Goal: Task Accomplishment & Management: Complete application form

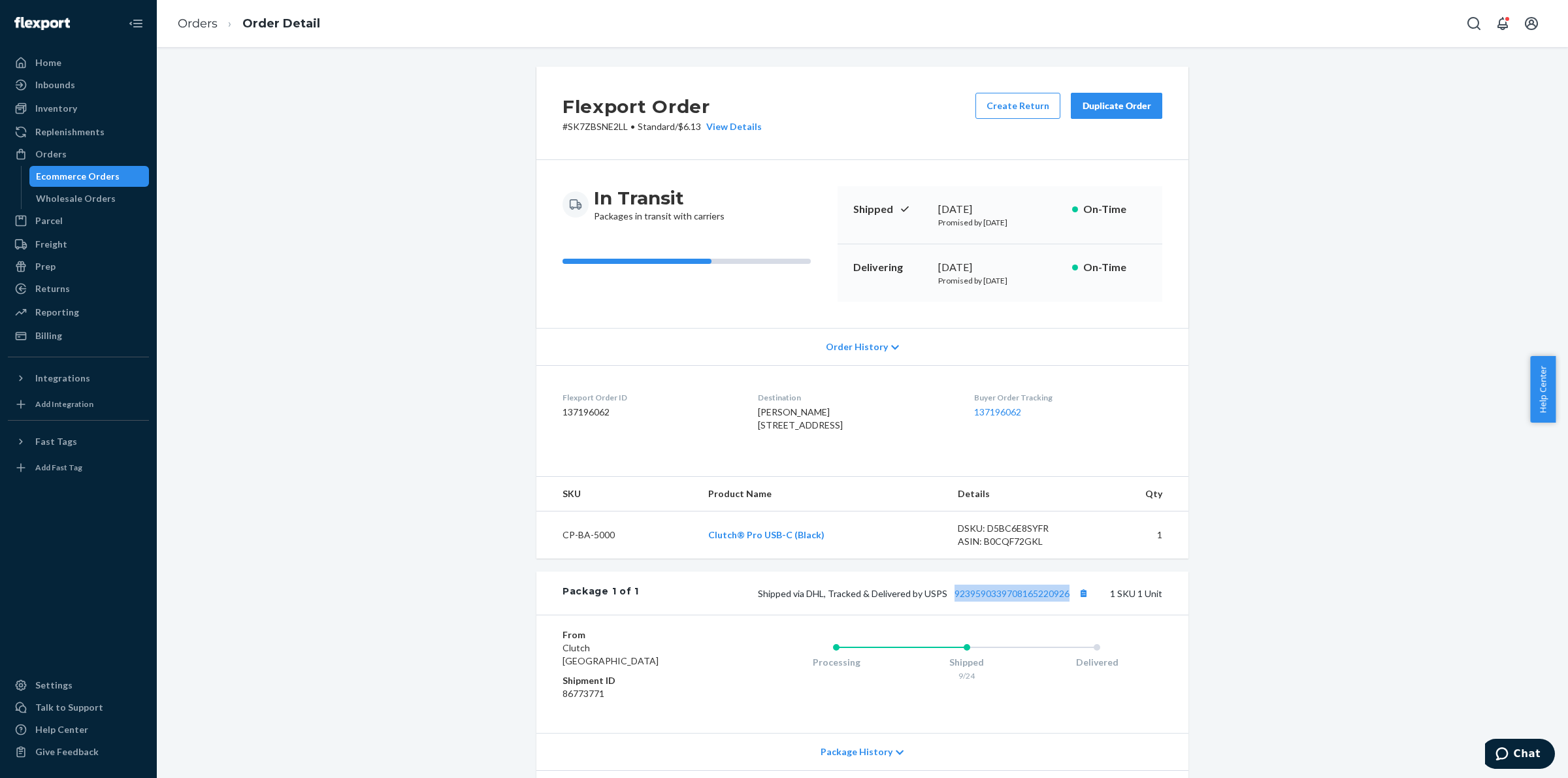
click at [80, 177] on div "Ecommerce Orders" at bounding box center [77, 176] width 83 height 13
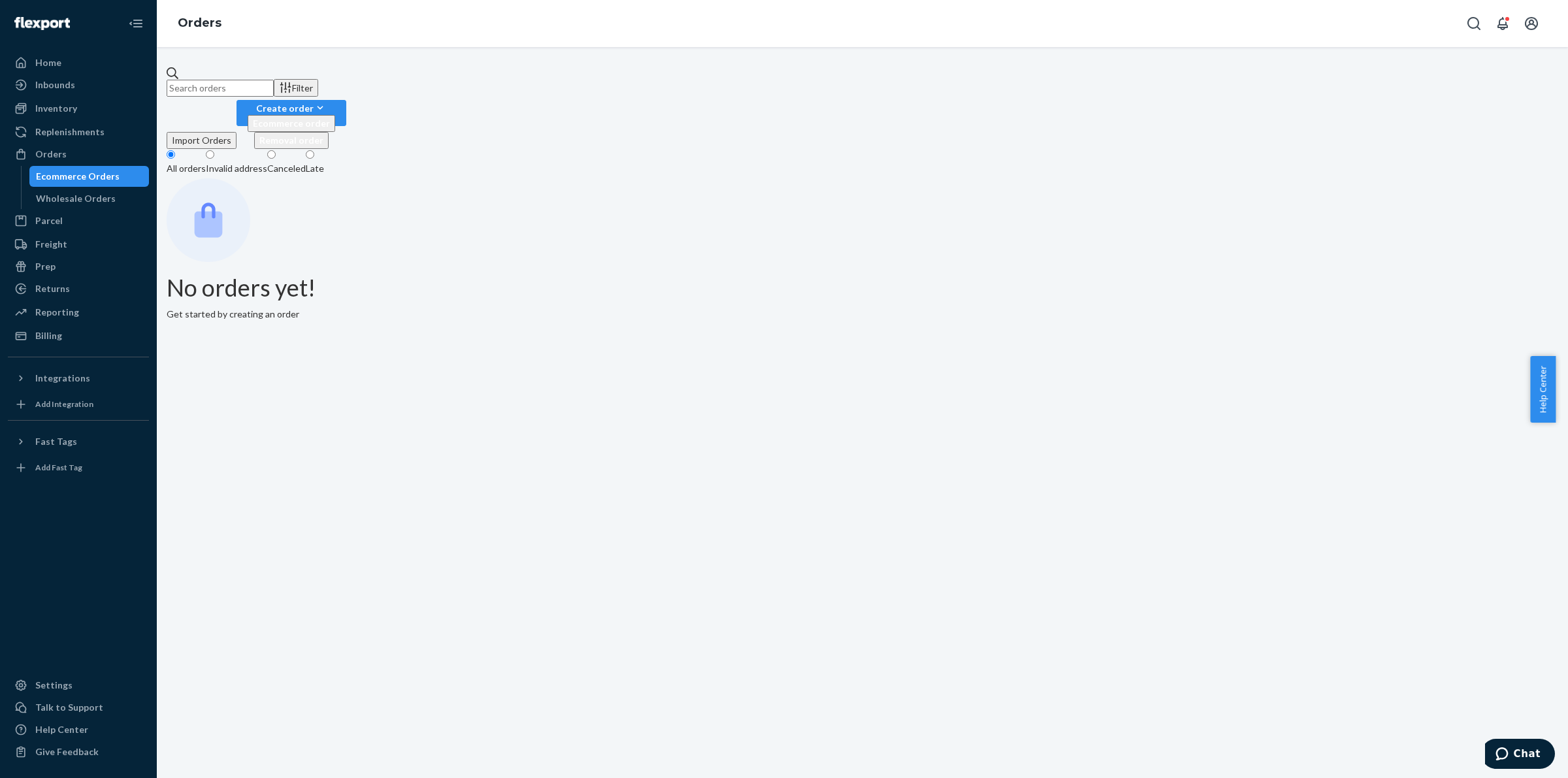
click at [274, 80] on input "text" at bounding box center [220, 88] width 107 height 17
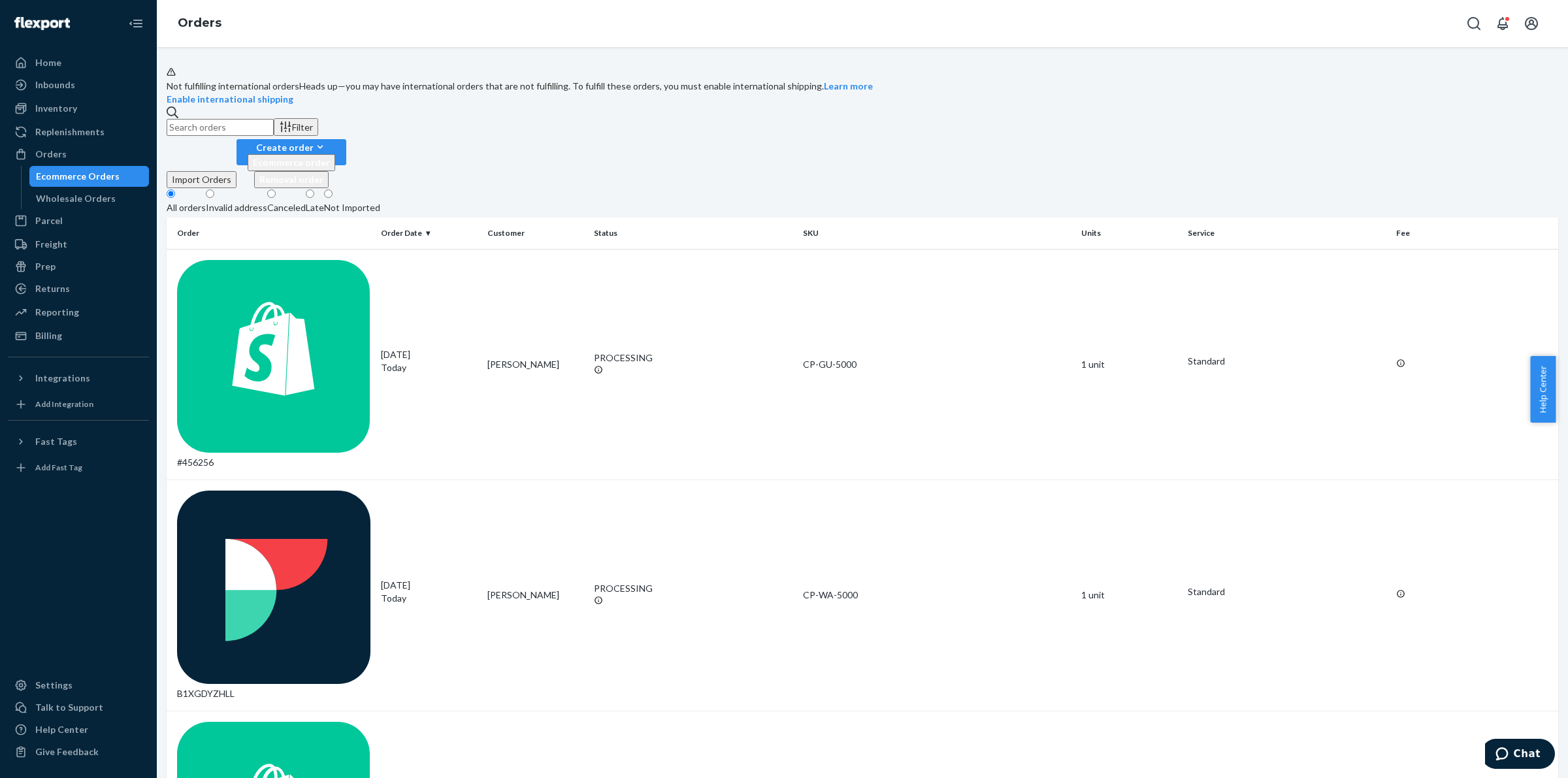
paste input "453428"
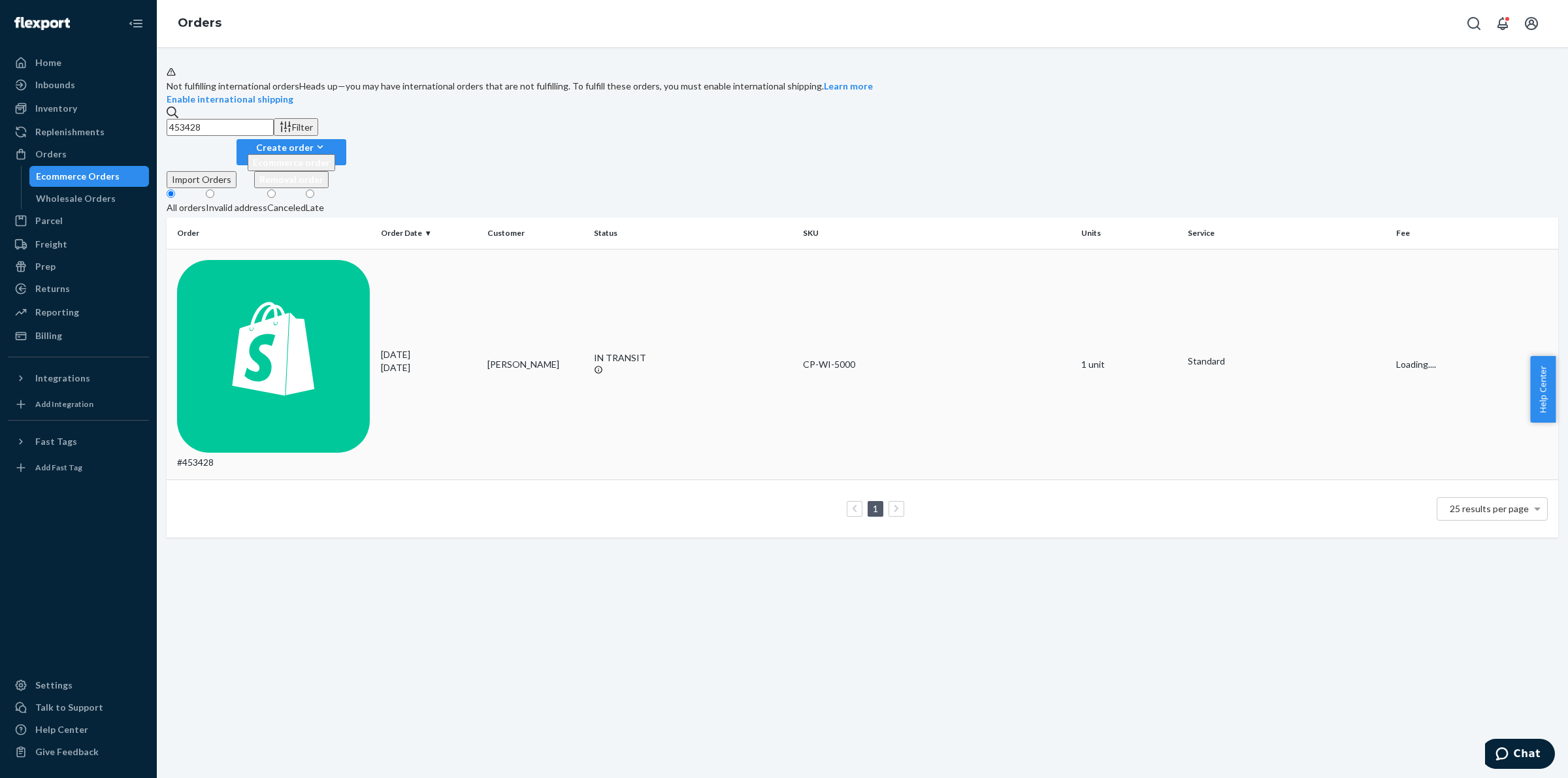
type input "453428"
click at [236, 282] on td "#453428" at bounding box center [271, 364] width 209 height 231
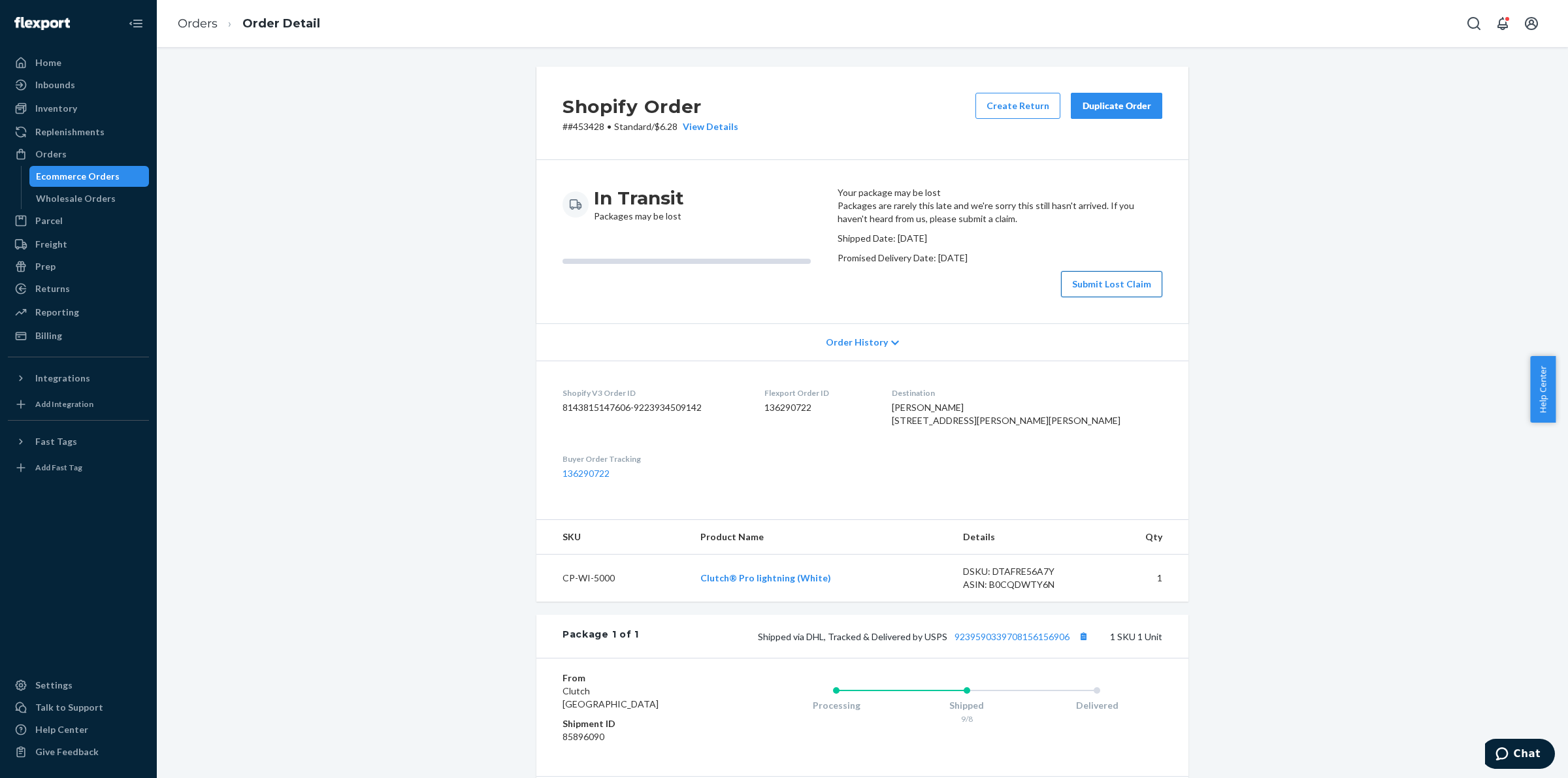
click at [1119, 297] on button "Submit Lost Claim" at bounding box center [1112, 284] width 102 height 26
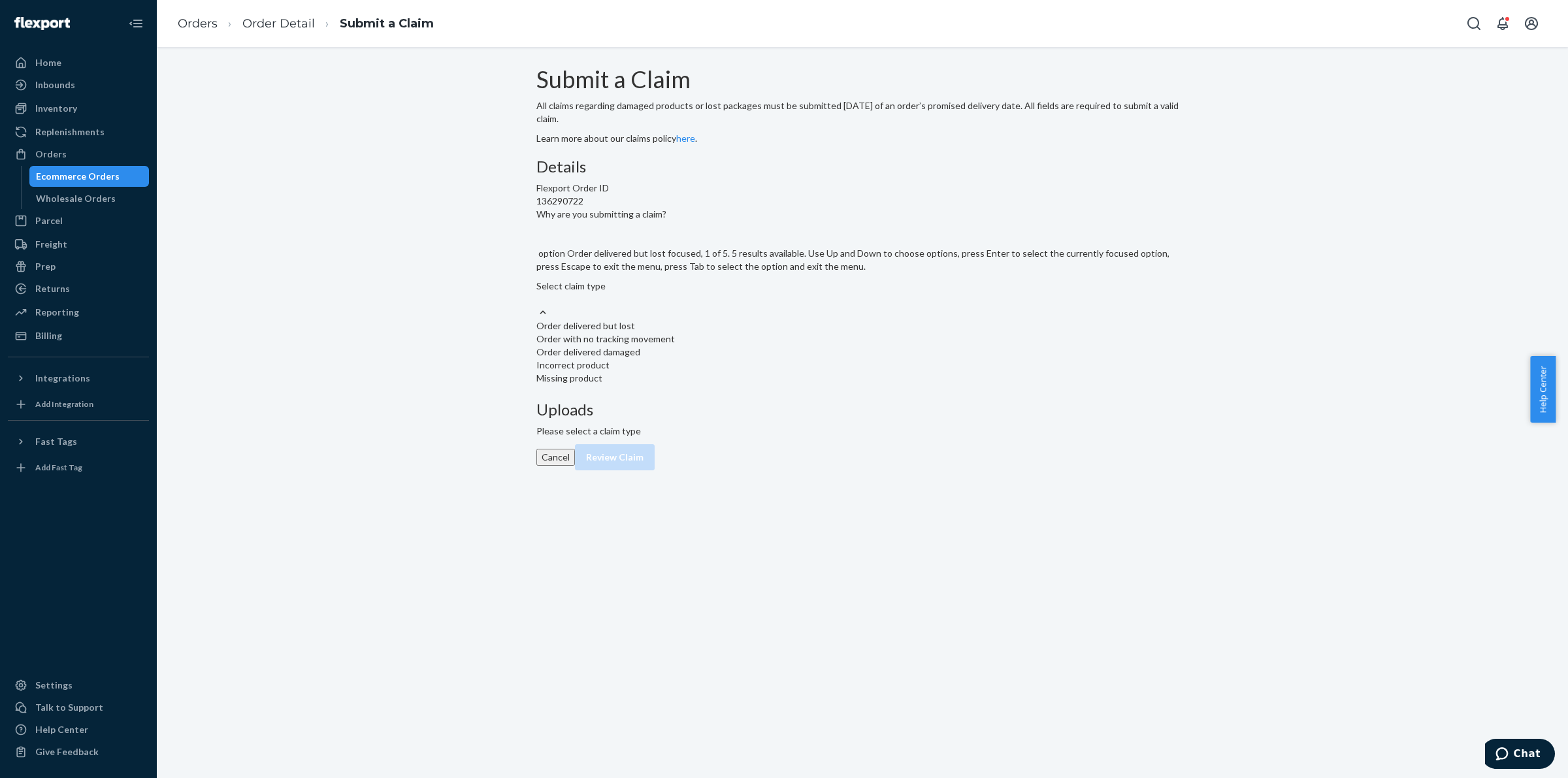
click at [768, 305] on div "Select claim type" at bounding box center [862, 292] width 652 height 26
click at [537, 305] on input "Why are you submitting a claim? option Order delivered but lost focused, 1 of 5…" at bounding box center [537, 298] width 2 height 13
click at [745, 345] on div "Order with no tracking movement" at bounding box center [862, 339] width 652 height 13
click at [537, 305] on input "Why are you submitting a claim? option Order with no tracking movement focused,…" at bounding box center [537, 298] width 2 height 13
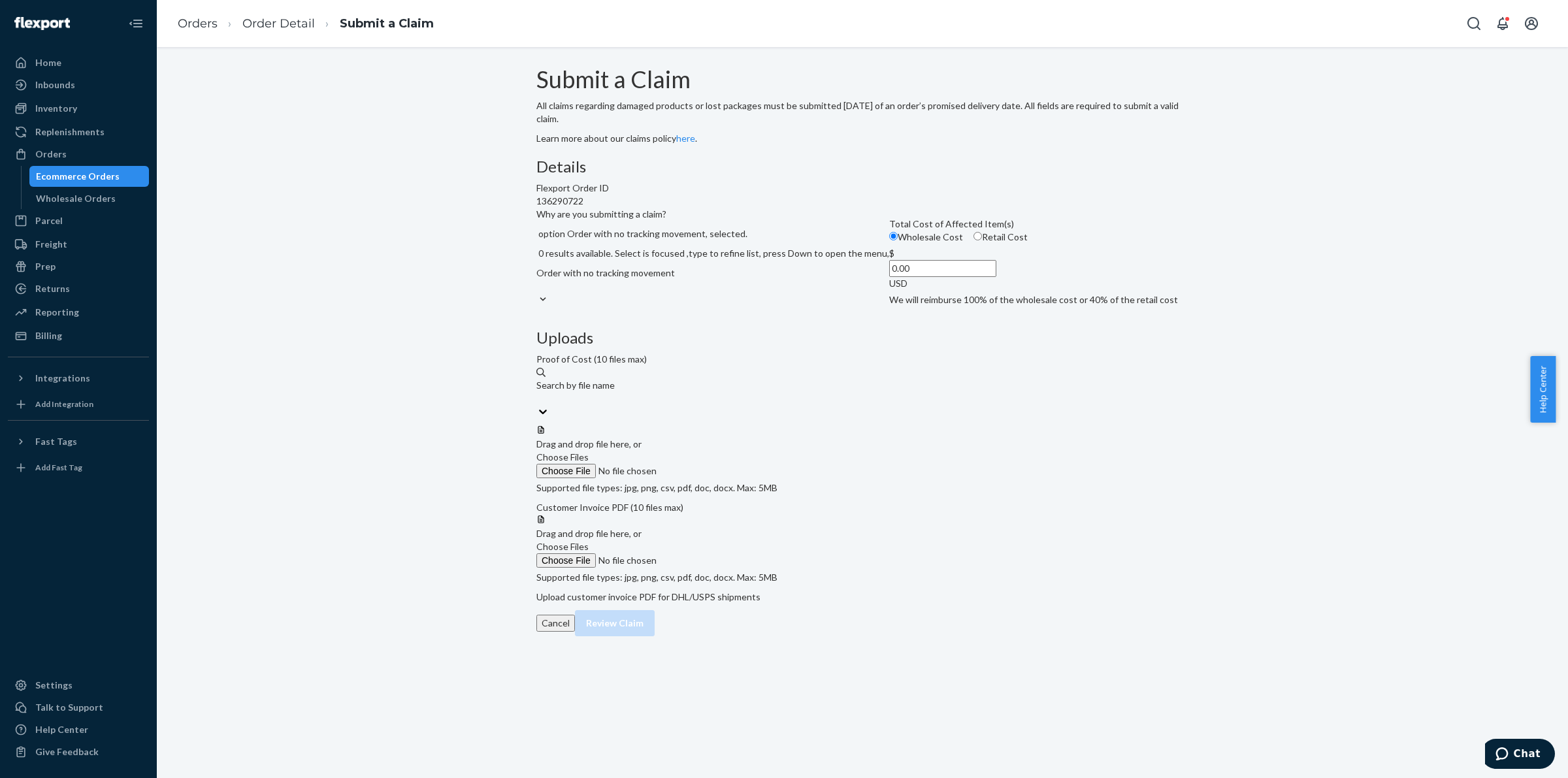
click at [889, 230] on div "Total Cost of Affected Item(s)" at bounding box center [1033, 223] width 289 height 13
click at [889, 240] on input "Wholesale Cost" at bounding box center [893, 236] width 8 height 8
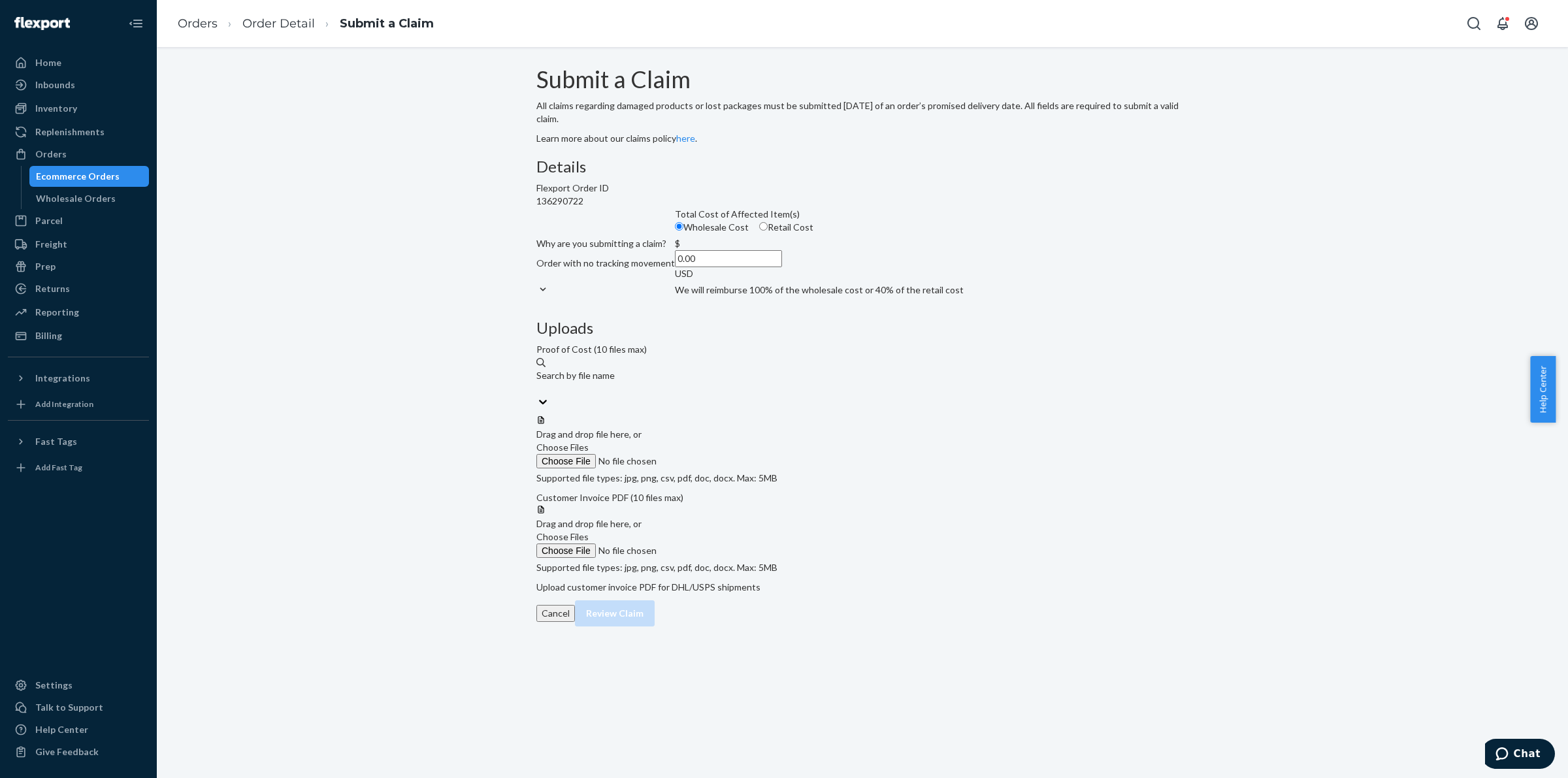
click at [768, 233] on span "Retail Cost" at bounding box center [790, 227] width 45 height 11
click at [759, 230] on input "Retail Cost" at bounding box center [763, 226] width 8 height 8
radio input "true"
radio input "false"
drag, startPoint x: 734, startPoint y: 414, endPoint x: 815, endPoint y: 409, distance: 81.2
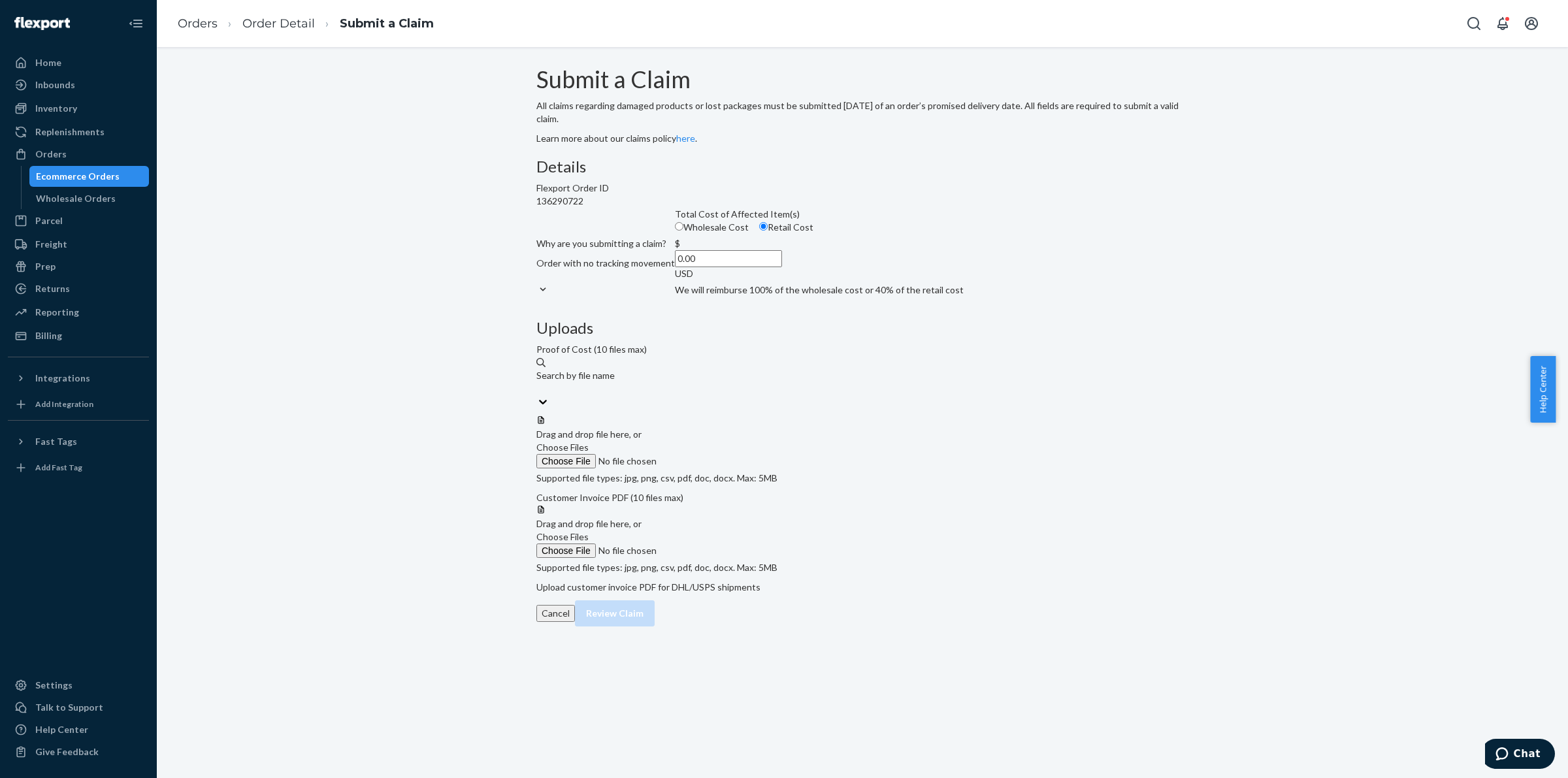
click at [782, 280] on div "$ 0.00 USD" at bounding box center [728, 258] width 107 height 43
type input "49.99"
click at [714, 441] on label "Choose Files" at bounding box center [625, 455] width 177 height 27
click at [714, 454] on input "Choose Files" at bounding box center [625, 461] width 177 height 14
drag, startPoint x: 1012, startPoint y: 598, endPoint x: 1012, endPoint y: 588, distance: 10.0
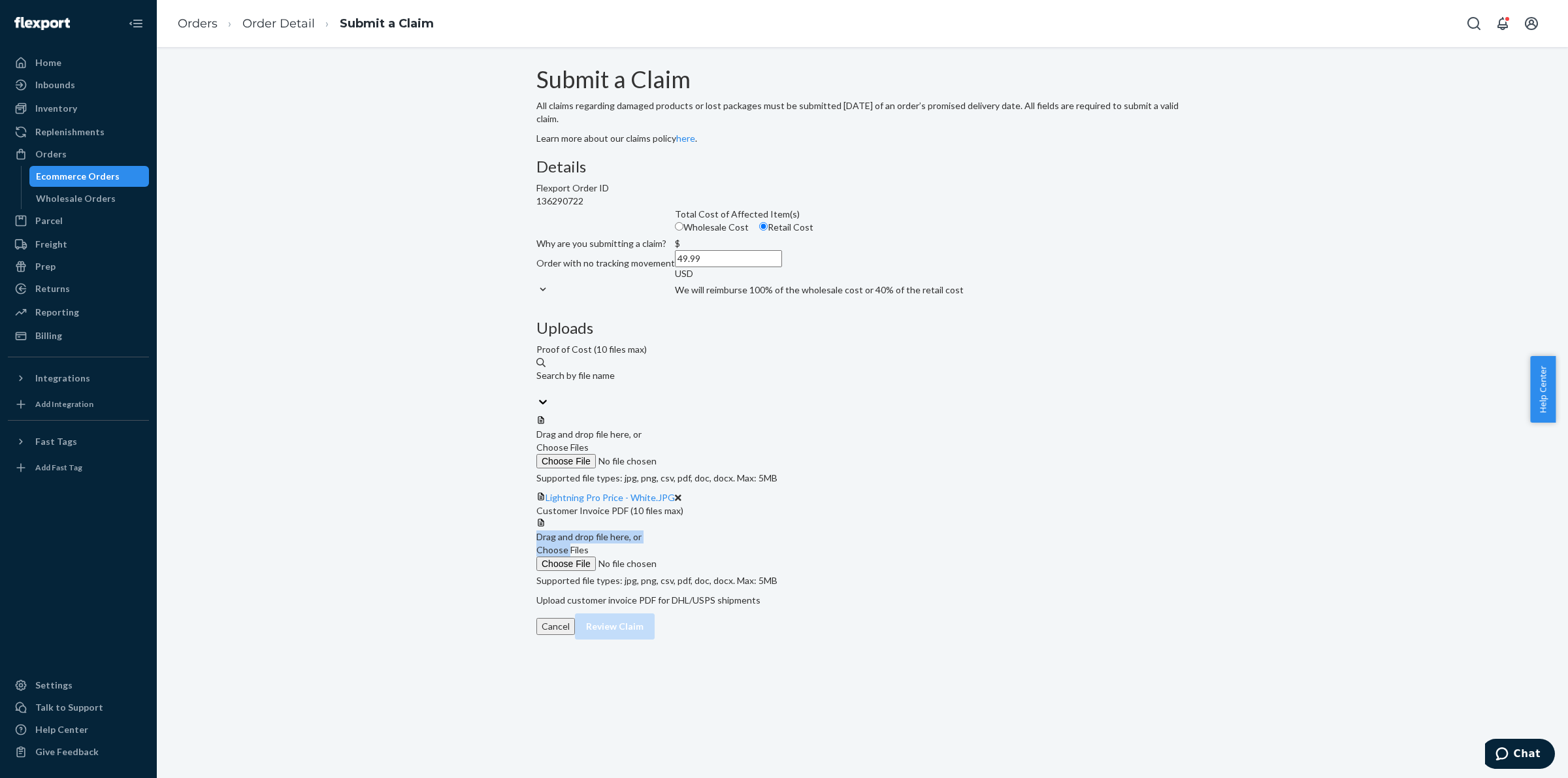
click at [1012, 587] on div "Drag and drop file here, or Choose Files Supported file types: jpg, png, csv, p…" at bounding box center [862, 552] width 652 height 70
click at [589, 555] on span "Choose Files" at bounding box center [562, 549] width 52 height 11
click at [714, 570] on input "Choose Files" at bounding box center [625, 563] width 177 height 14
click at [1001, 517] on div at bounding box center [862, 517] width 652 height 0
click at [655, 652] on button "Review Claim" at bounding box center [615, 639] width 80 height 26
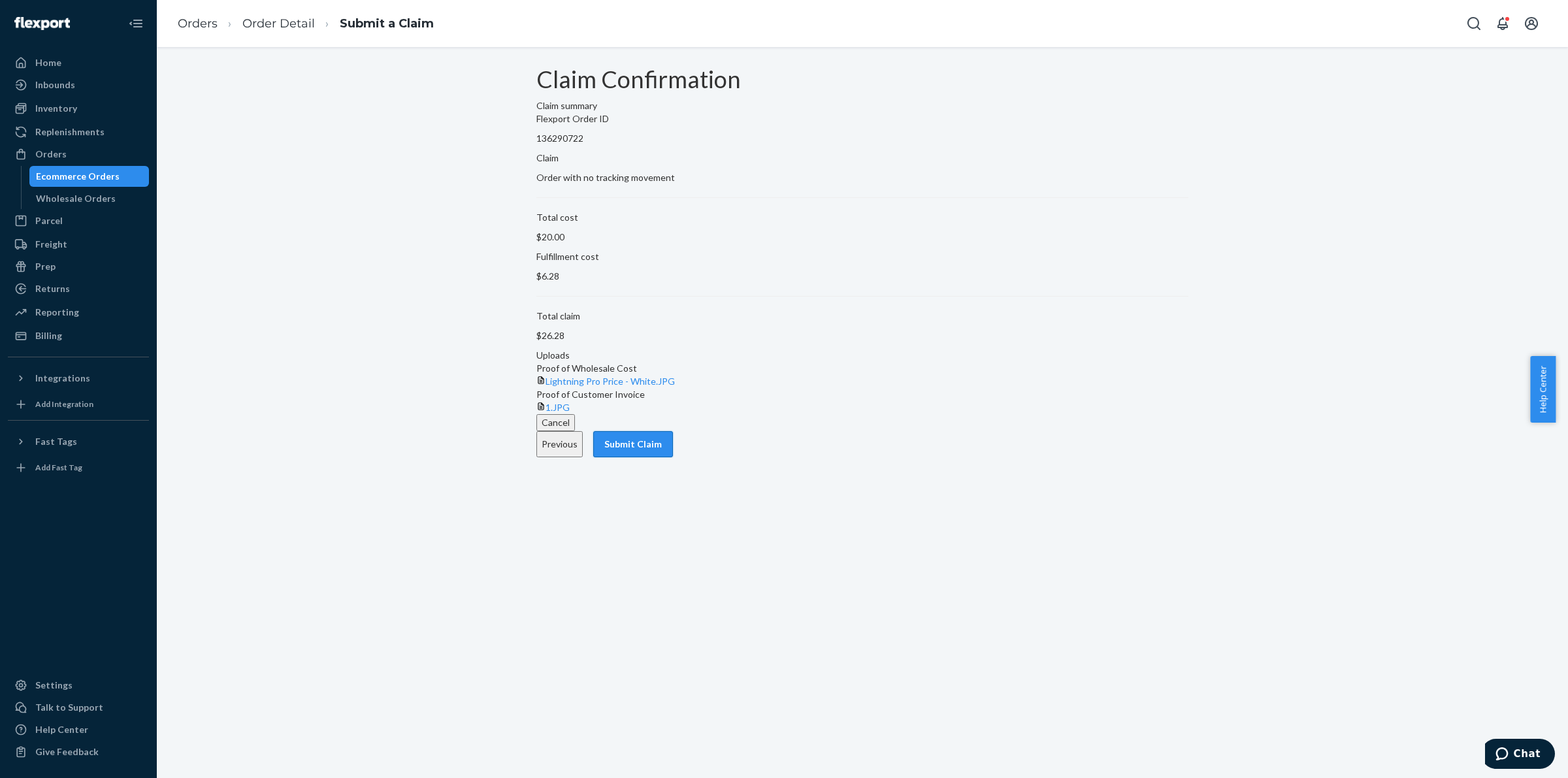
click at [673, 457] on button "Submit Claim" at bounding box center [633, 444] width 80 height 26
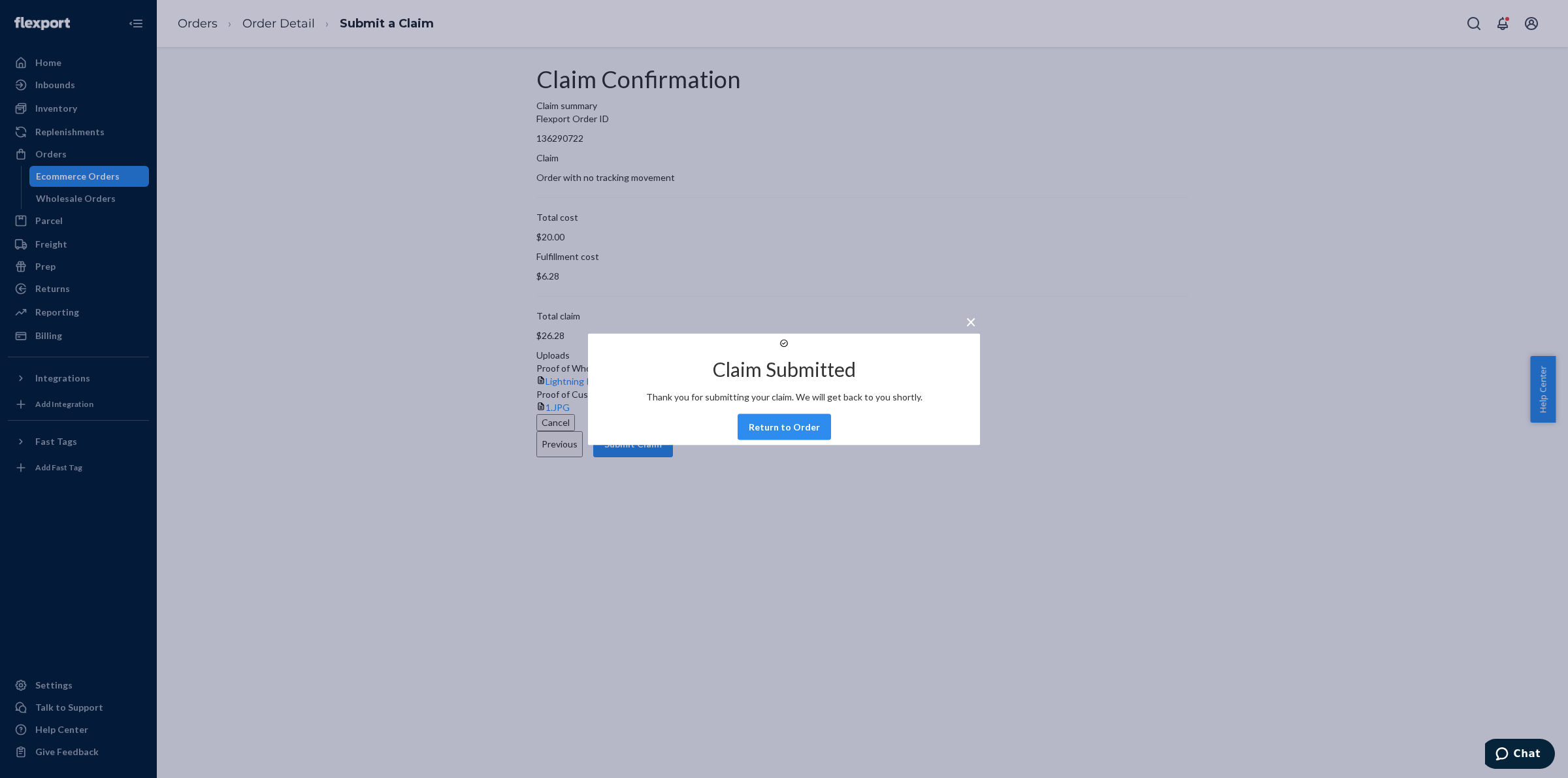
click at [109, 172] on div "× Claim Submitted Thank you for submitting your claim. We will get back to you …" at bounding box center [784, 389] width 1568 height 778
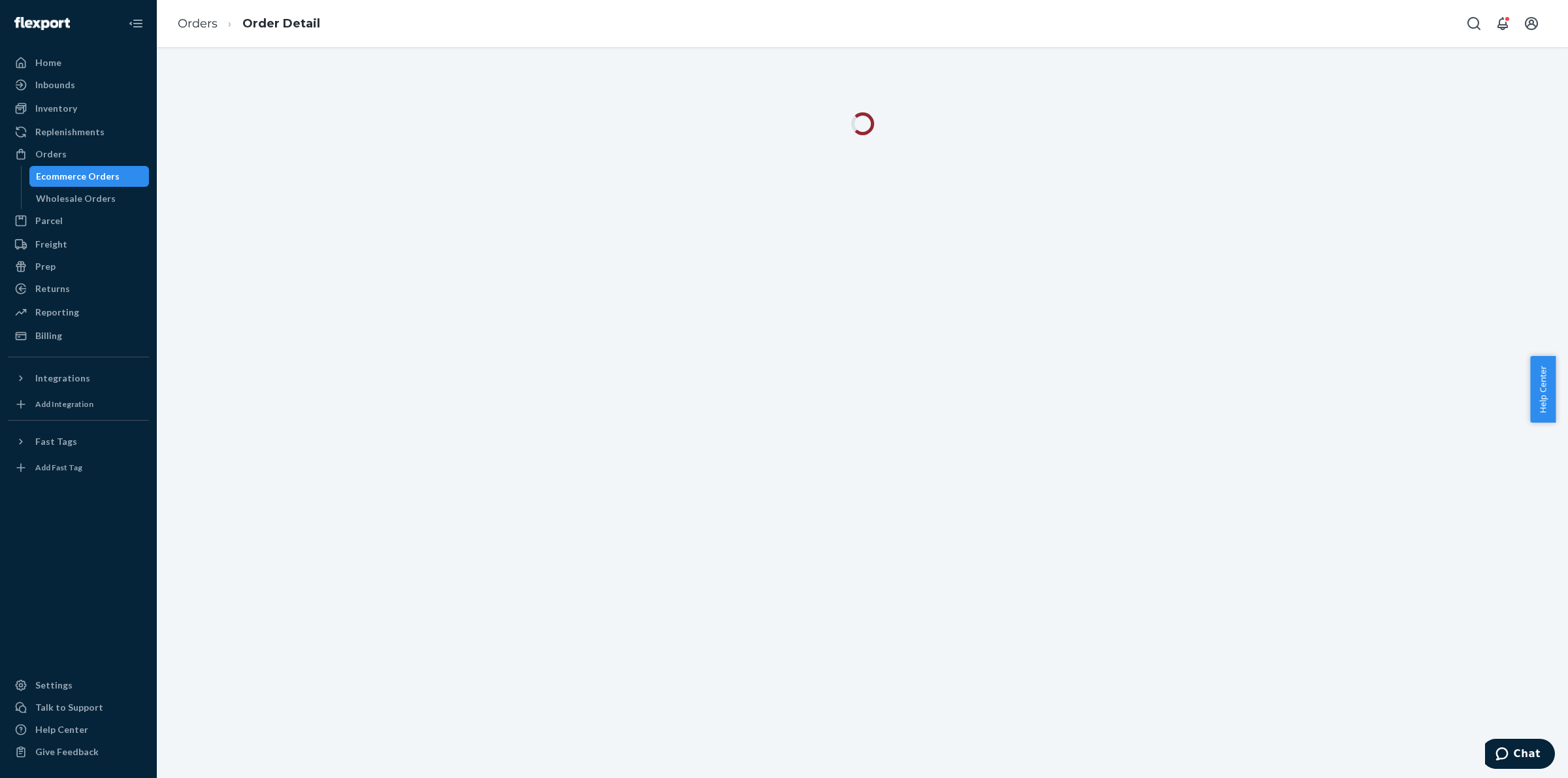
click at [83, 172] on div "Ecommerce Orders" at bounding box center [77, 176] width 83 height 13
click at [274, 80] on input "453428" at bounding box center [220, 88] width 107 height 17
paste input "[PERSON_NAME]"
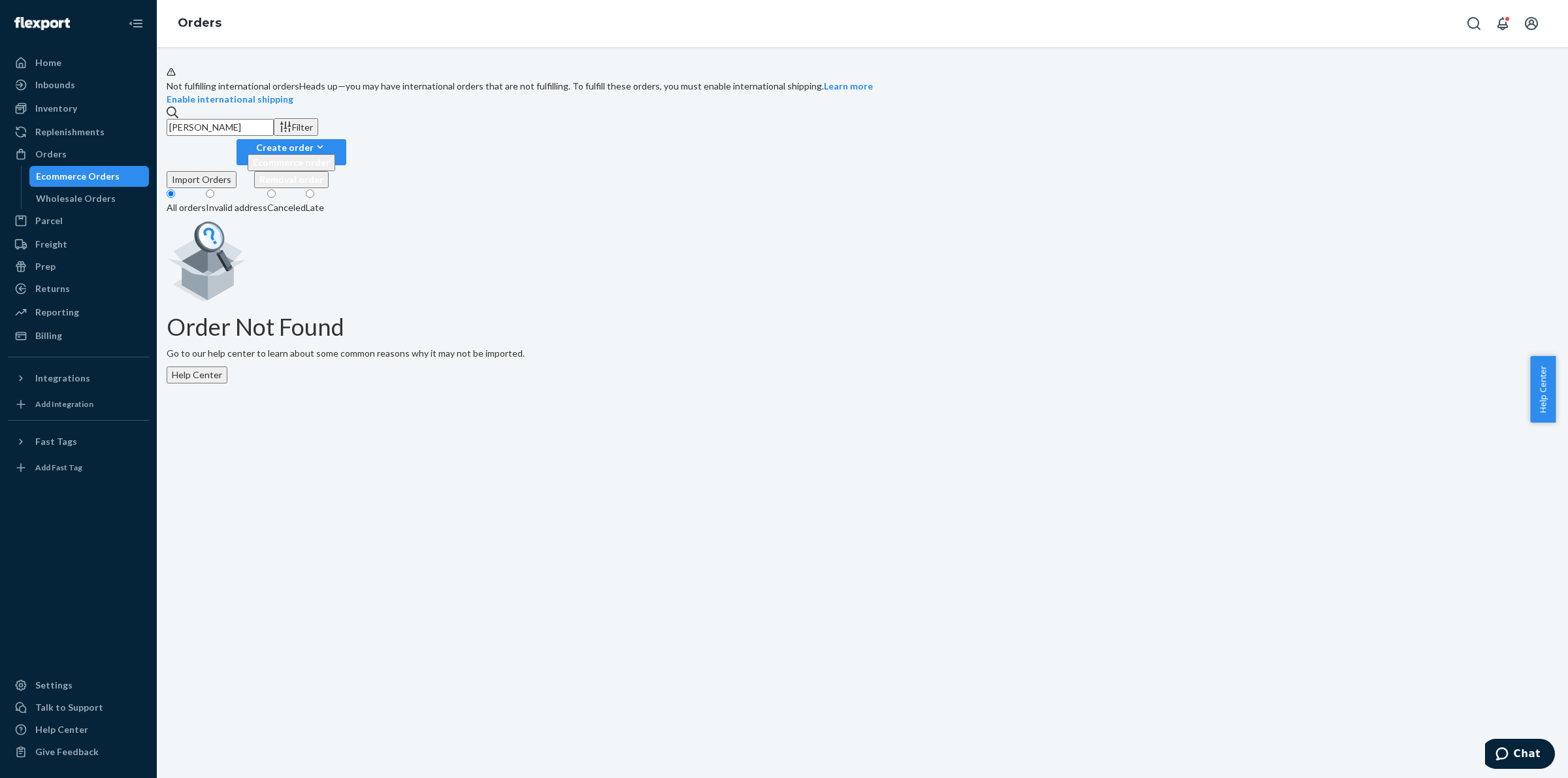
click at [274, 136] on input "[PERSON_NAME]" at bounding box center [220, 127] width 107 height 17
paste input "412155"
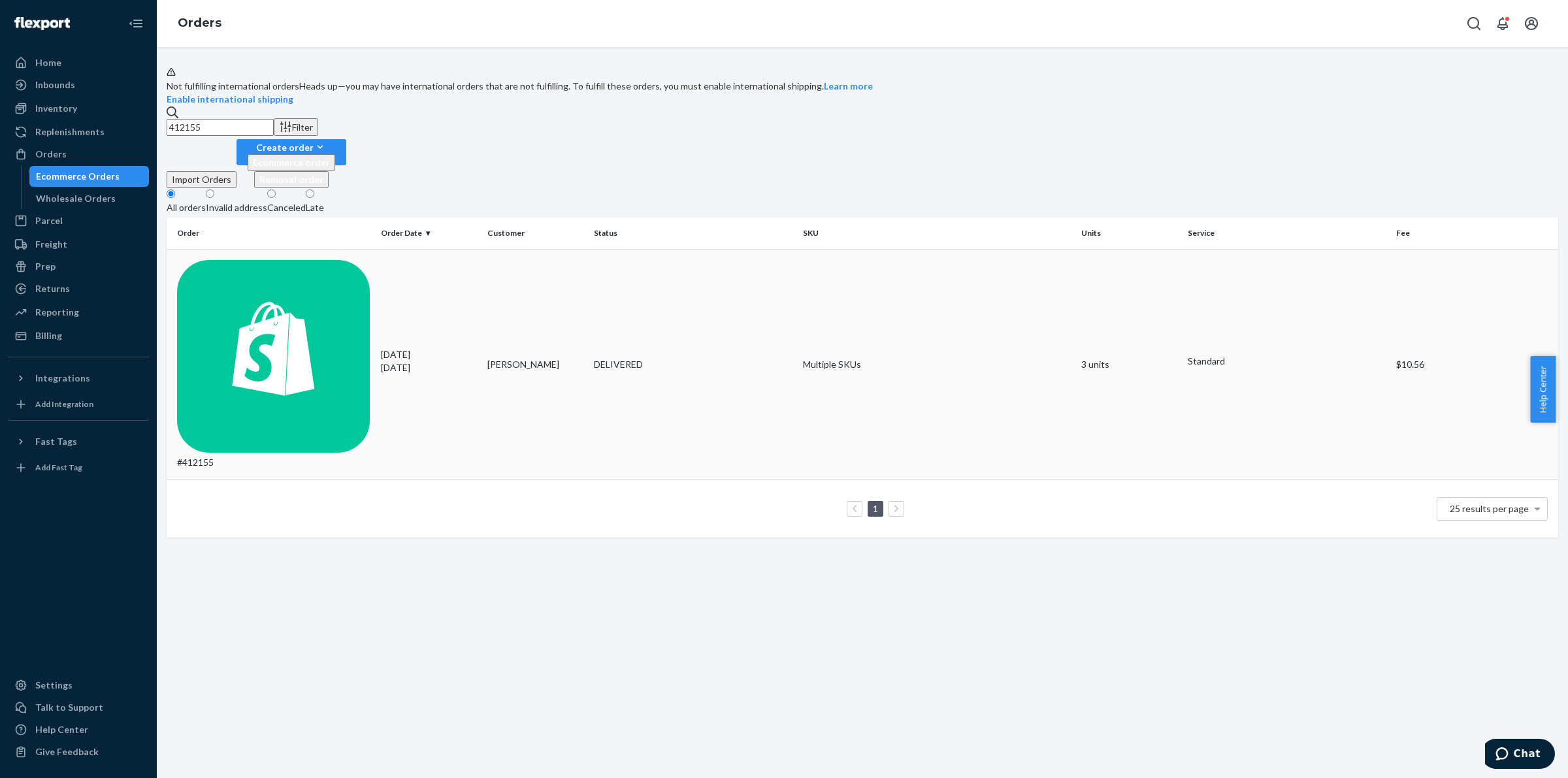
type input "412155"
click at [230, 260] on div "#412155" at bounding box center [274, 364] width 193 height 210
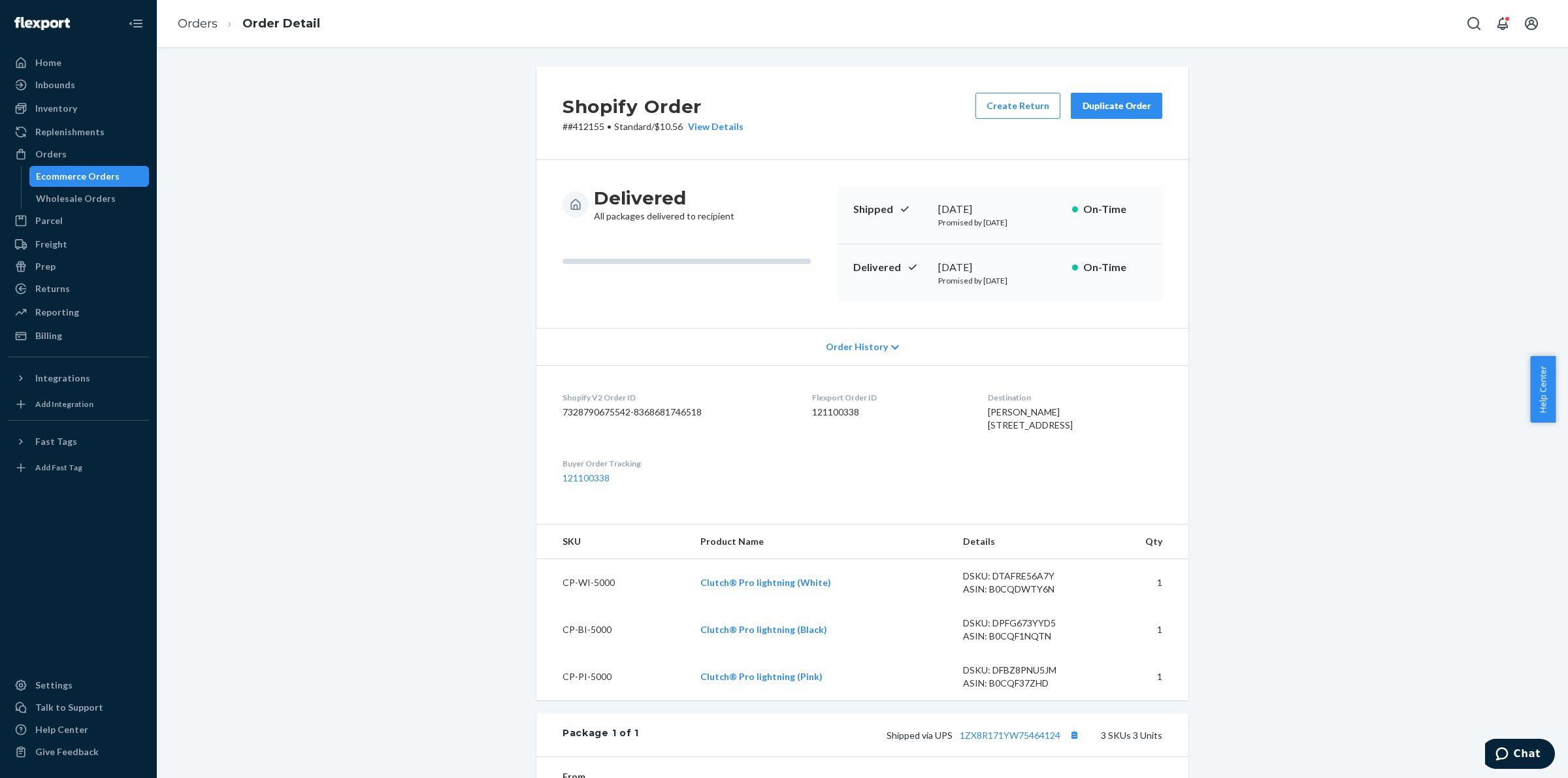
click at [1092, 105] on div "Duplicate Order" at bounding box center [1116, 105] width 69 height 13
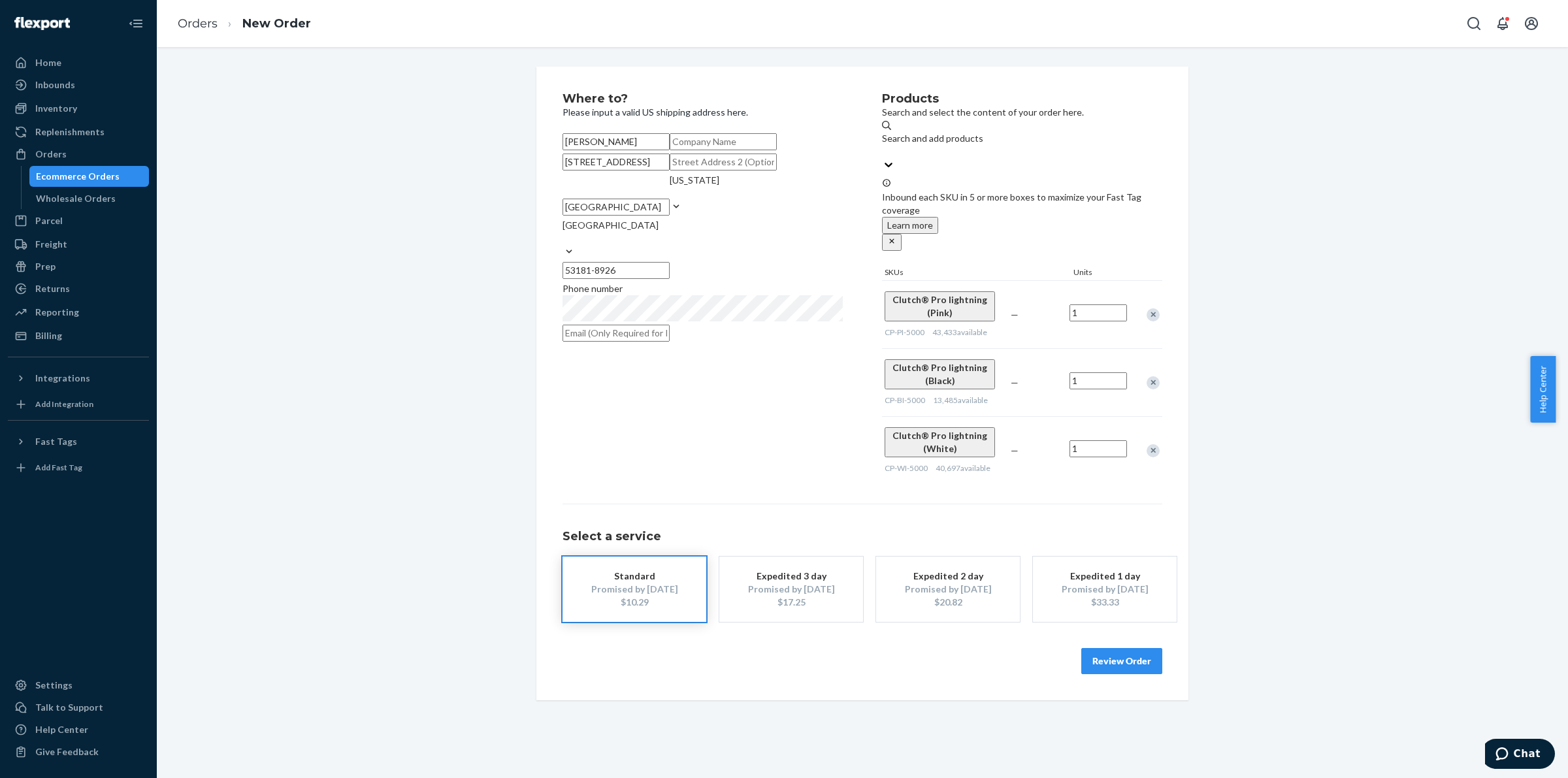
click at [1147, 308] on div "Remove Item" at bounding box center [1153, 314] width 13 height 13
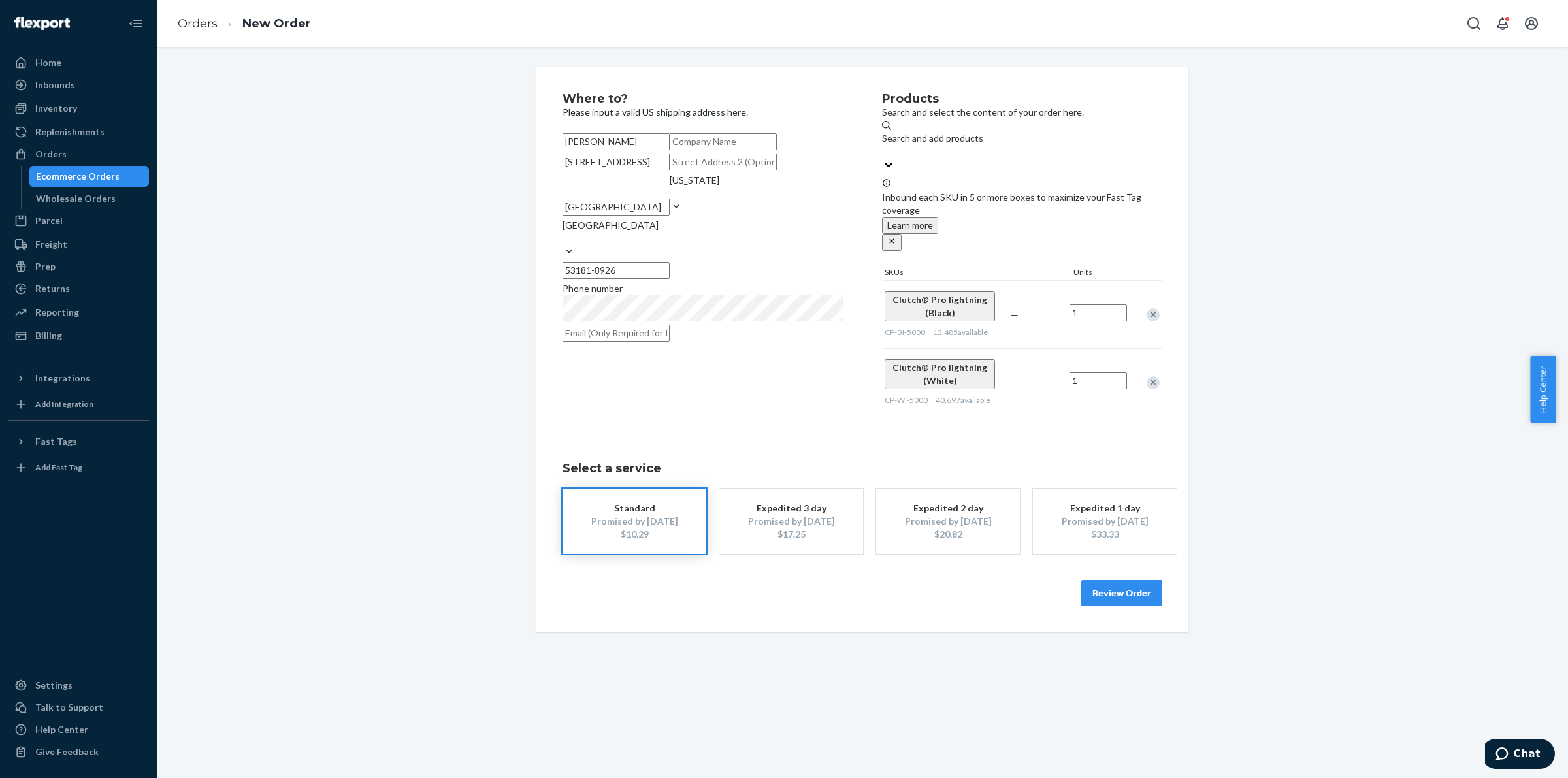
click at [1147, 308] on div "Remove Item" at bounding box center [1153, 314] width 13 height 13
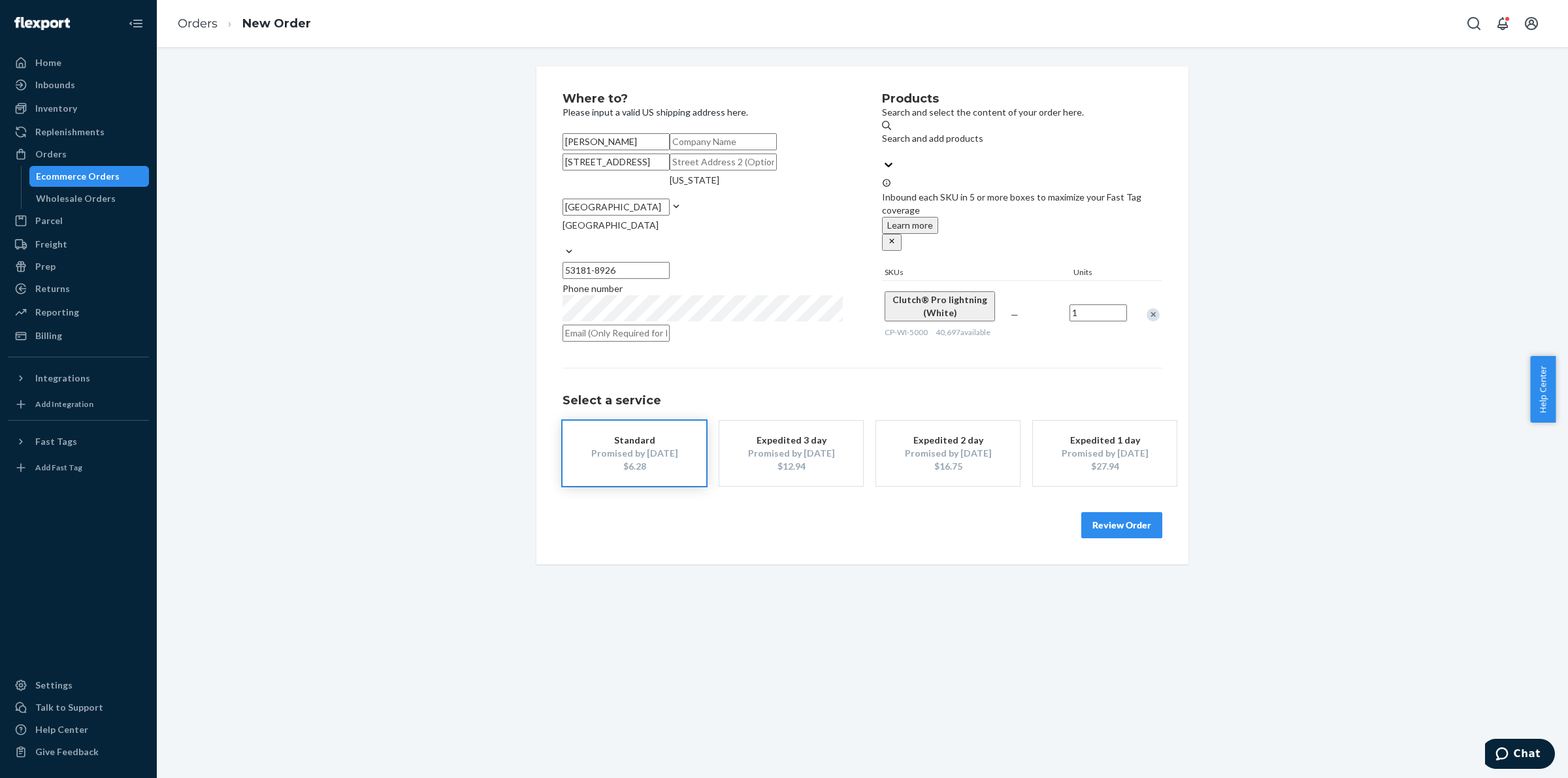
click at [621, 170] on input "[STREET_ADDRESS]" at bounding box center [615, 162] width 107 height 17
paste input "[STREET_ADDRESS][US_STATE]"
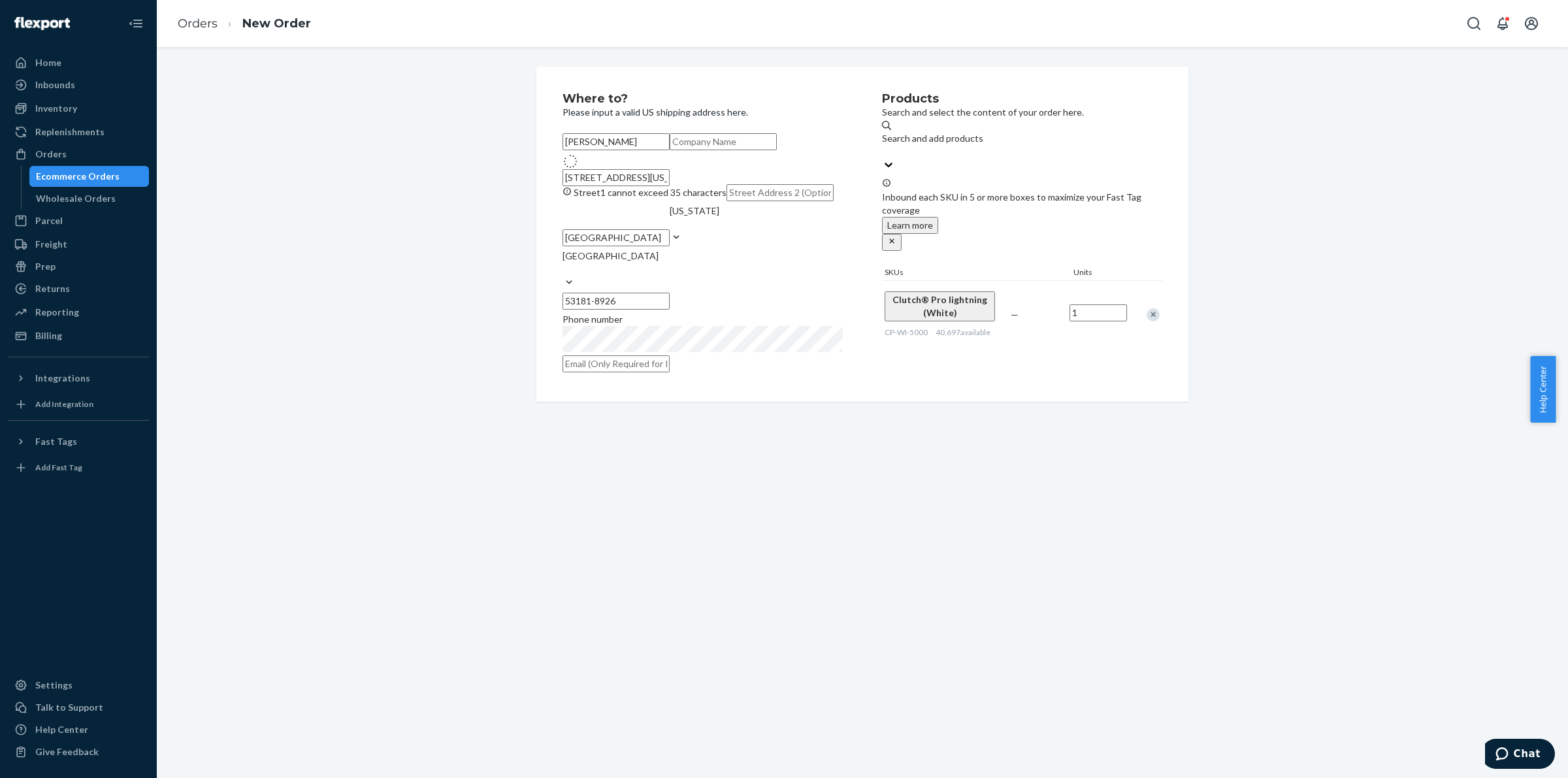
type input "[STREET_ADDRESS]"
type input "Waunakee"
type input "53597"
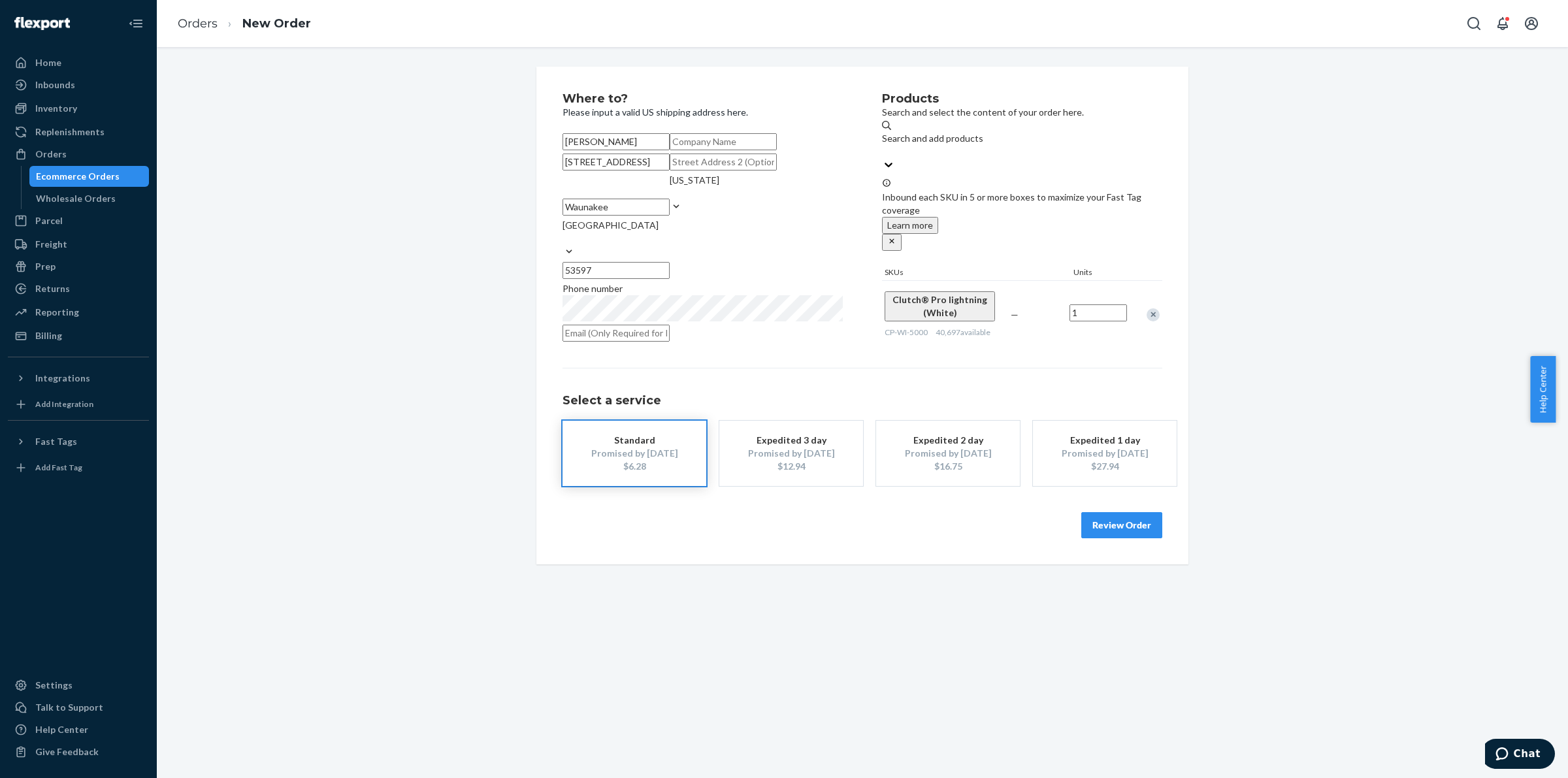
click at [1153, 538] on button "Review Order" at bounding box center [1122, 525] width 81 height 26
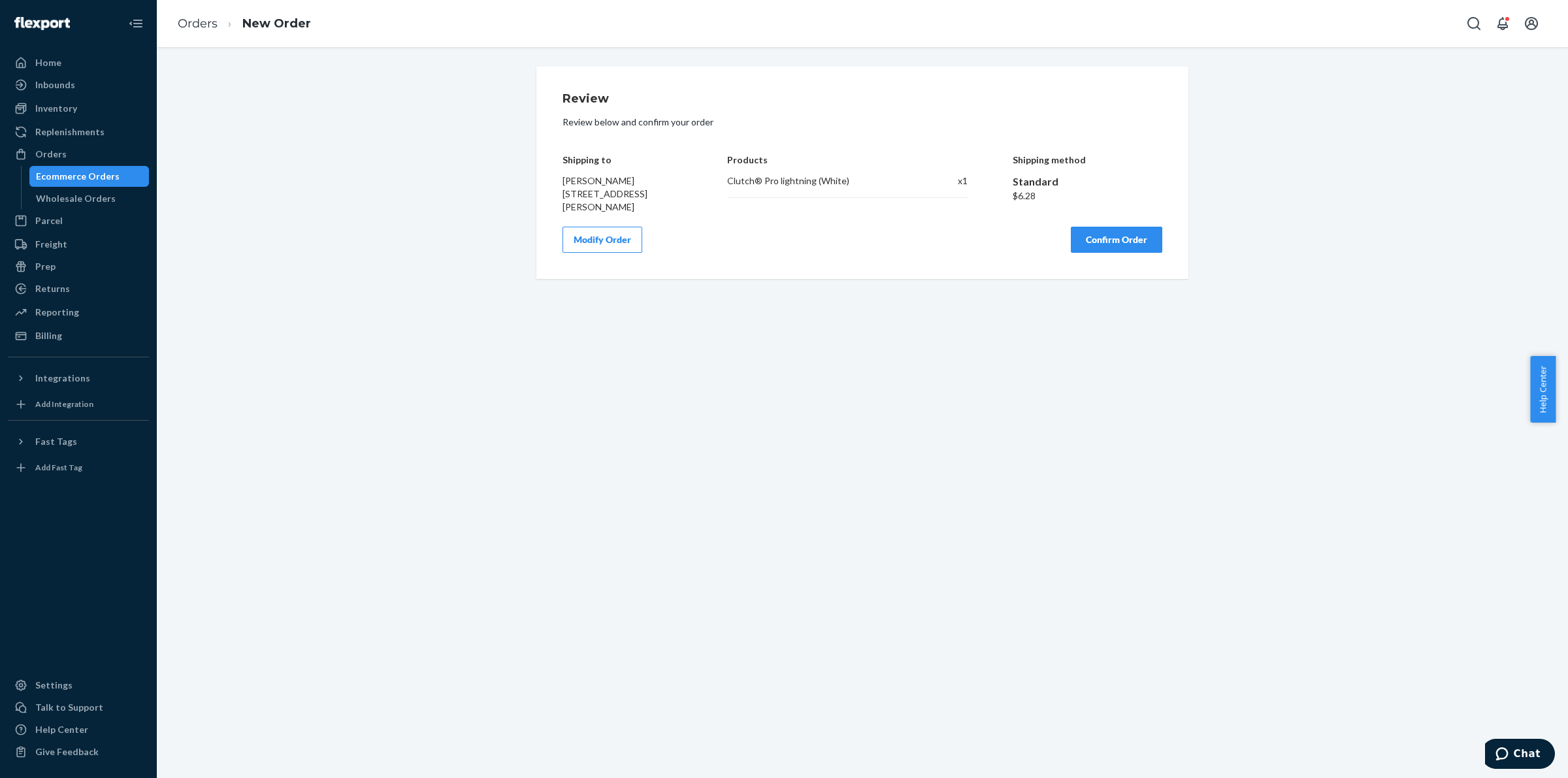
click at [1135, 247] on button "Confirm Order" at bounding box center [1116, 239] width 92 height 26
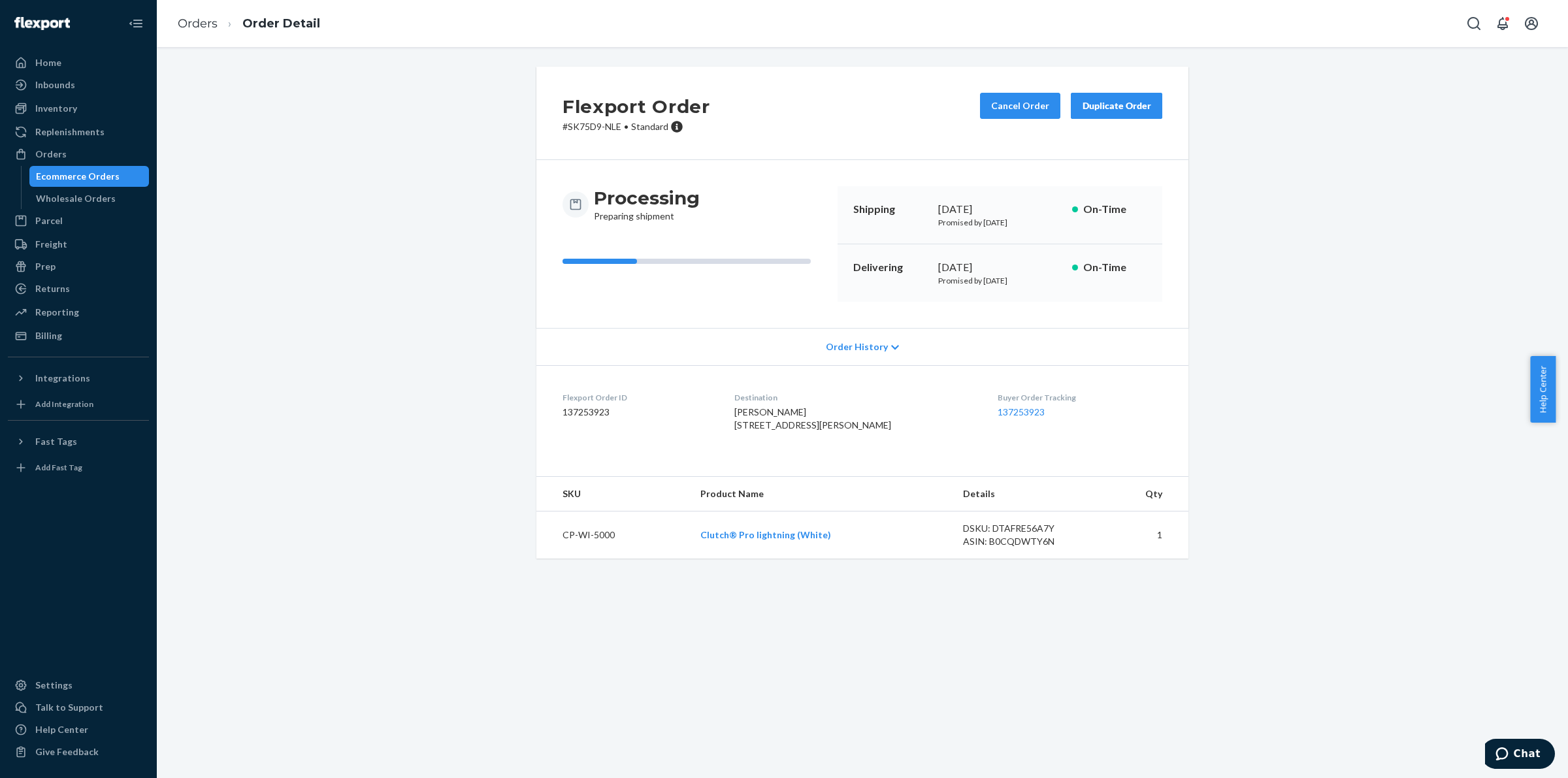
click at [601, 126] on p "# SK75D9-NLE • Standard" at bounding box center [636, 127] width 148 height 13
drag, startPoint x: 601, startPoint y: 126, endPoint x: 591, endPoint y: 125, distance: 10.0
click at [591, 125] on p "# SK75D9-NLE • Standard" at bounding box center [636, 127] width 148 height 13
copy p "SK75D9-NLE"
